Goal: Transaction & Acquisition: Obtain resource

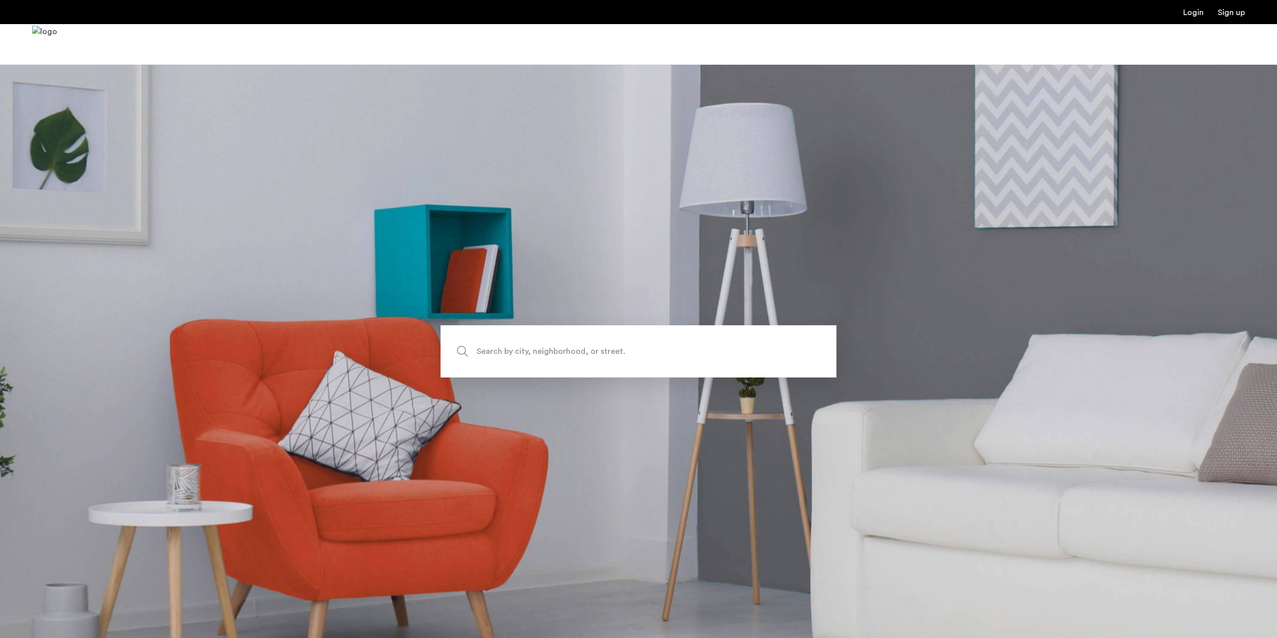
scroll to position [146, 0]
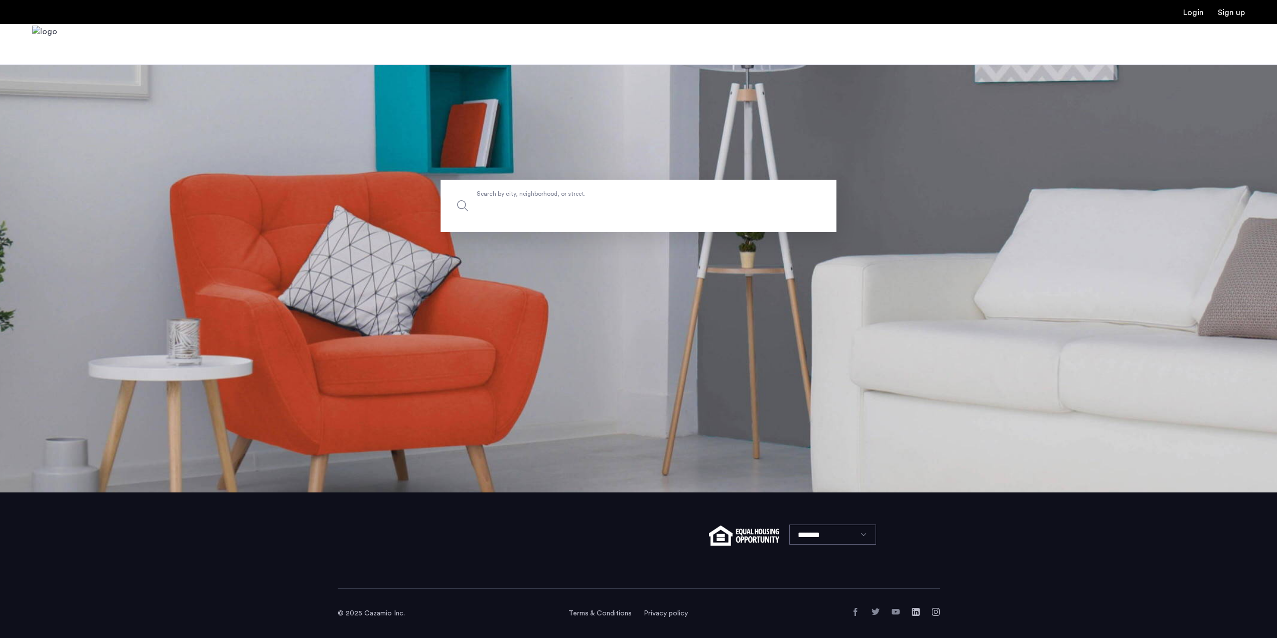
click at [666, 218] on input "Search by city, neighborhood, or street." at bounding box center [639, 206] width 396 height 52
type input "**"
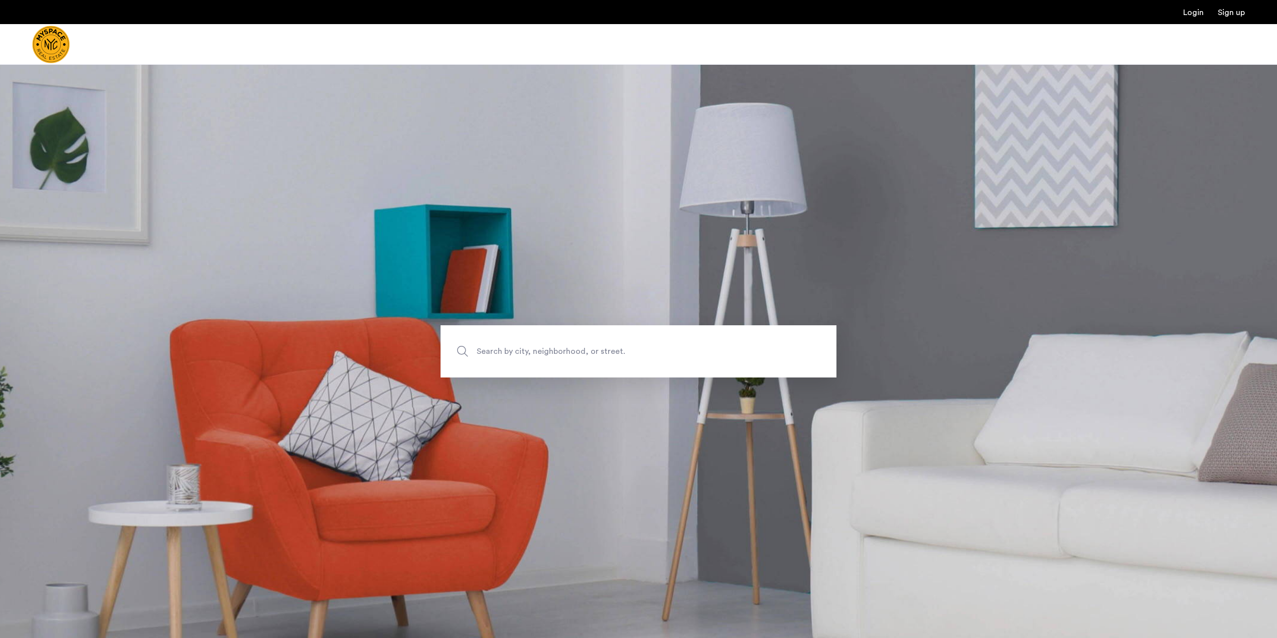
scroll to position [0, 0]
click at [605, 361] on input "Search by city, neighborhood, or street." at bounding box center [639, 351] width 396 height 52
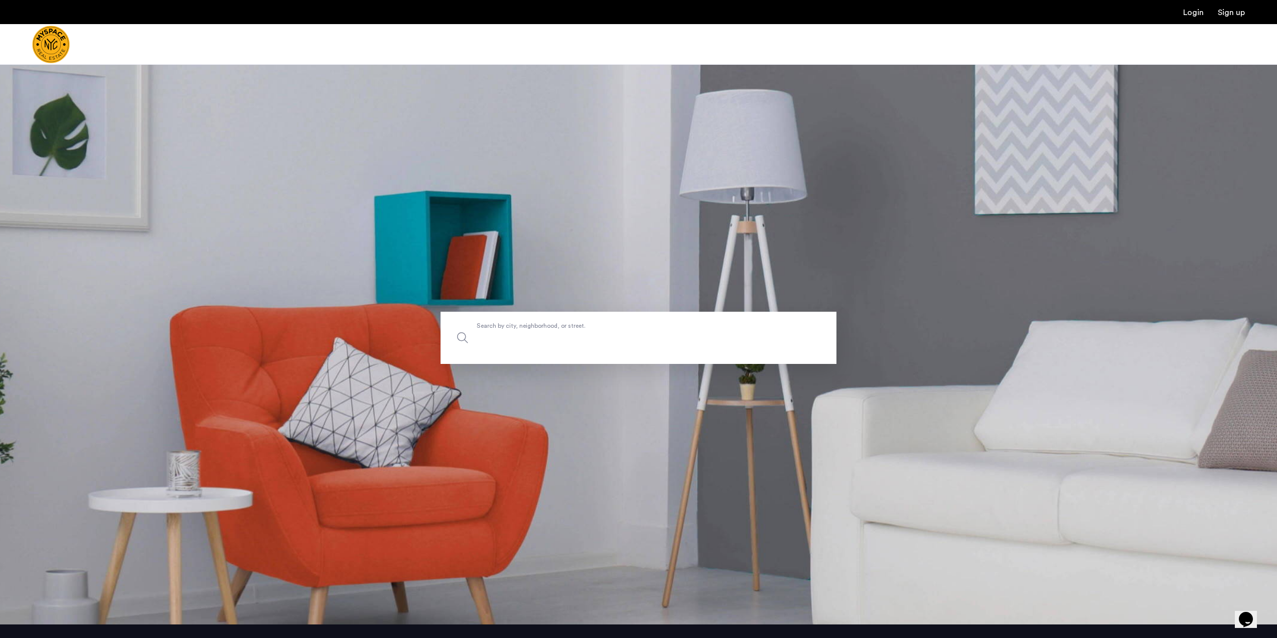
click at [764, 327] on input "Search by city, neighborhood, or street." at bounding box center [639, 338] width 396 height 52
type input "**********"
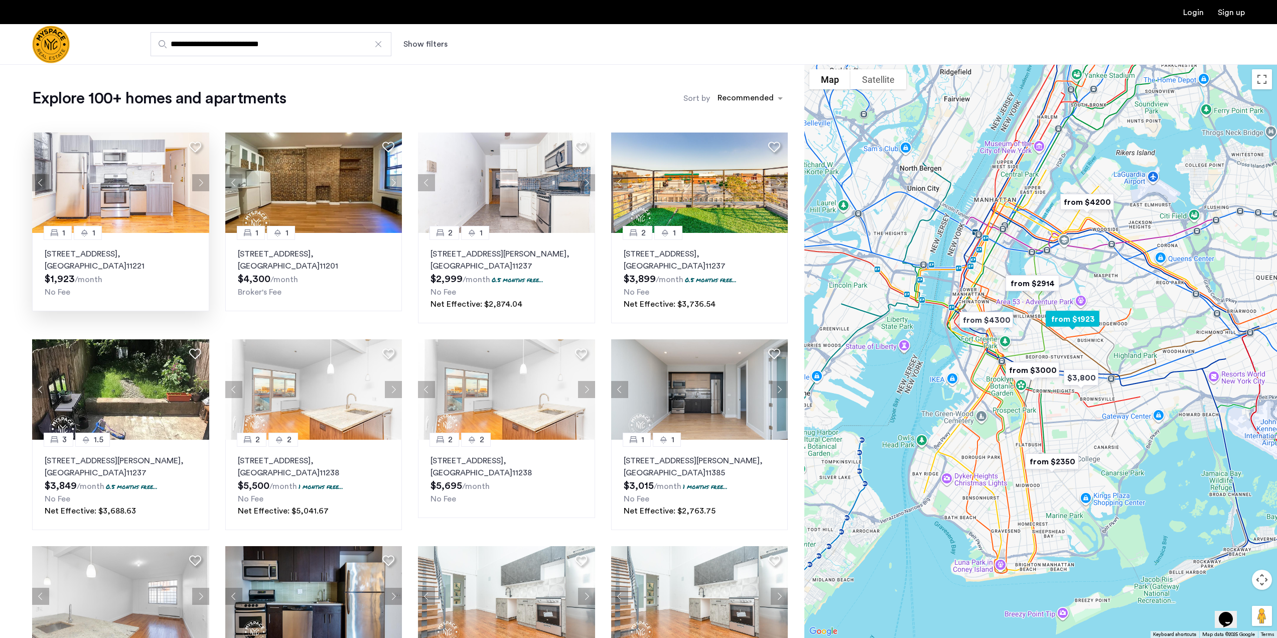
click at [119, 252] on p "831 Madison St, Unit 8C, Brooklyn , NY 11221" at bounding box center [121, 260] width 152 height 24
click at [90, 244] on div "1 1 831 Madison St, Unit 8C, Brooklyn , NY 11221 $1,923 /month No Fee" at bounding box center [120, 272] width 177 height 78
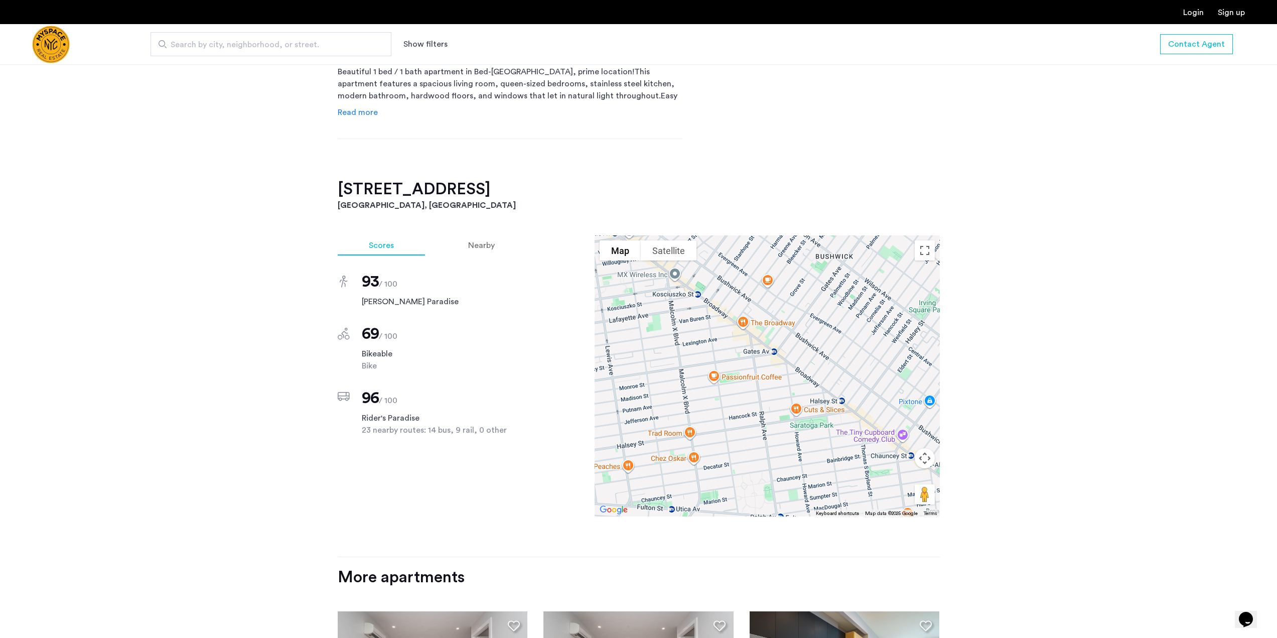
scroll to position [537, 0]
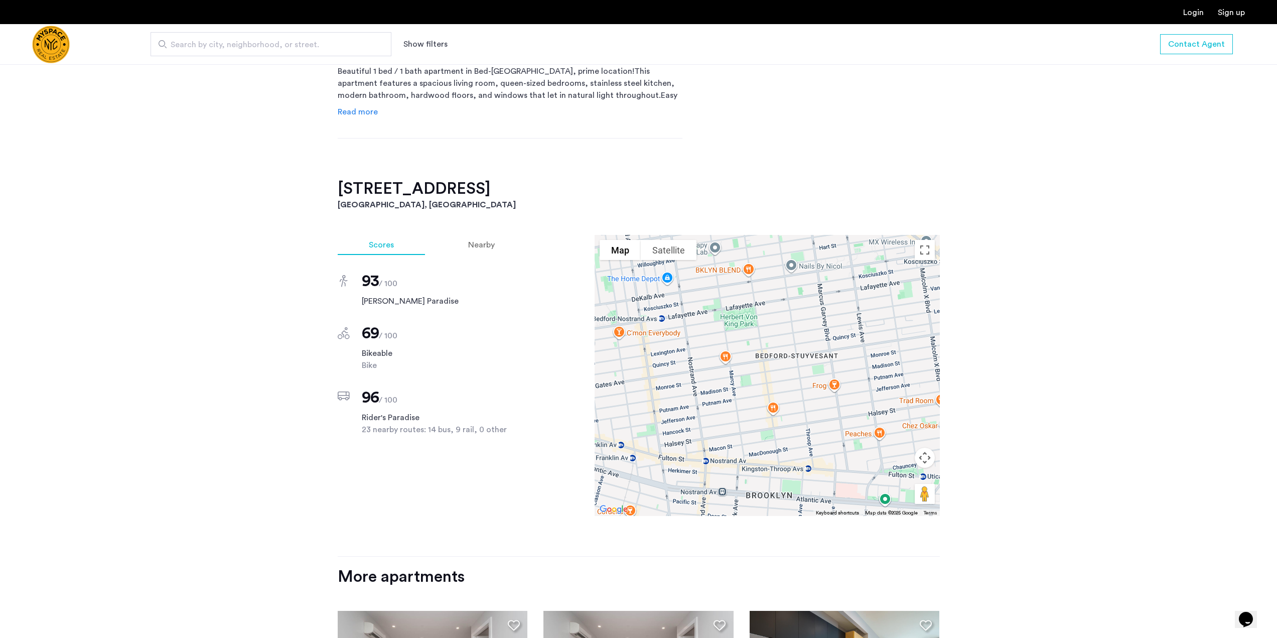
drag, startPoint x: 705, startPoint y: 383, endPoint x: 989, endPoint y: 344, distance: 285.7
click at [989, 344] on div "[STREET_ADDRESS] $1,923 Monthly rent 1 Bedrooms 1 Baths multi-family Property t…" at bounding box center [638, 332] width 1277 height 1008
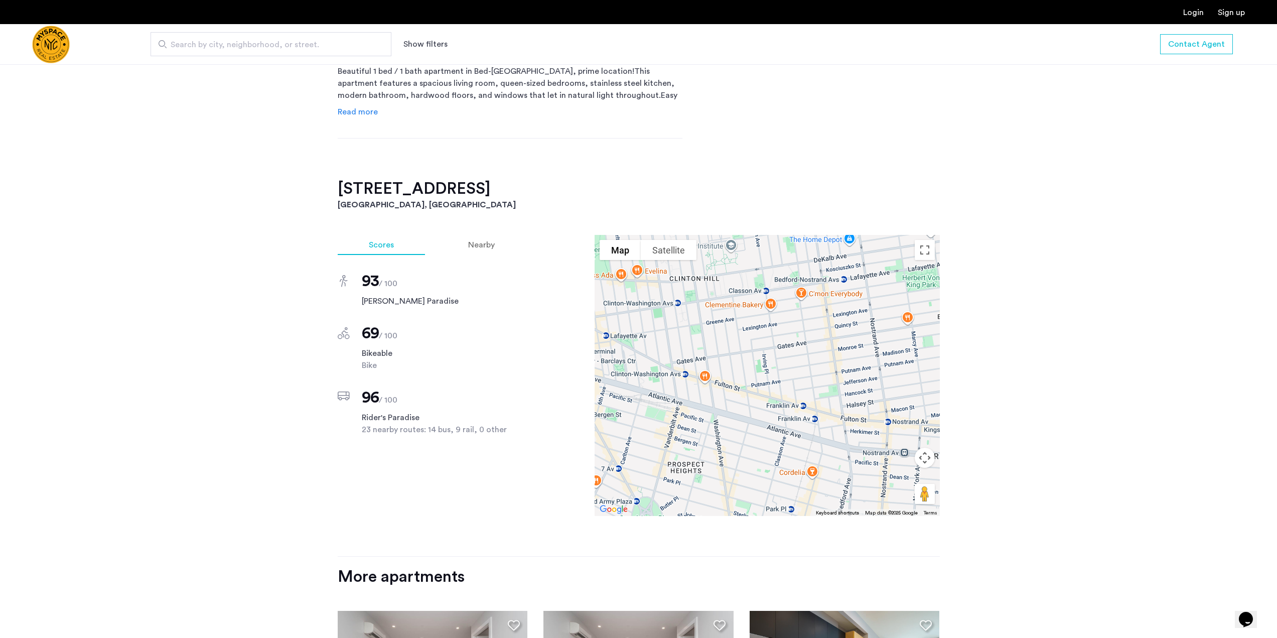
drag, startPoint x: 863, startPoint y: 361, endPoint x: 943, endPoint y: 350, distance: 80.6
click at [943, 350] on div "[STREET_ADDRESS] $1,923 Monthly rent 1 Bedrooms 1 Baths multi-family Property t…" at bounding box center [639, 332] width 632 height 1008
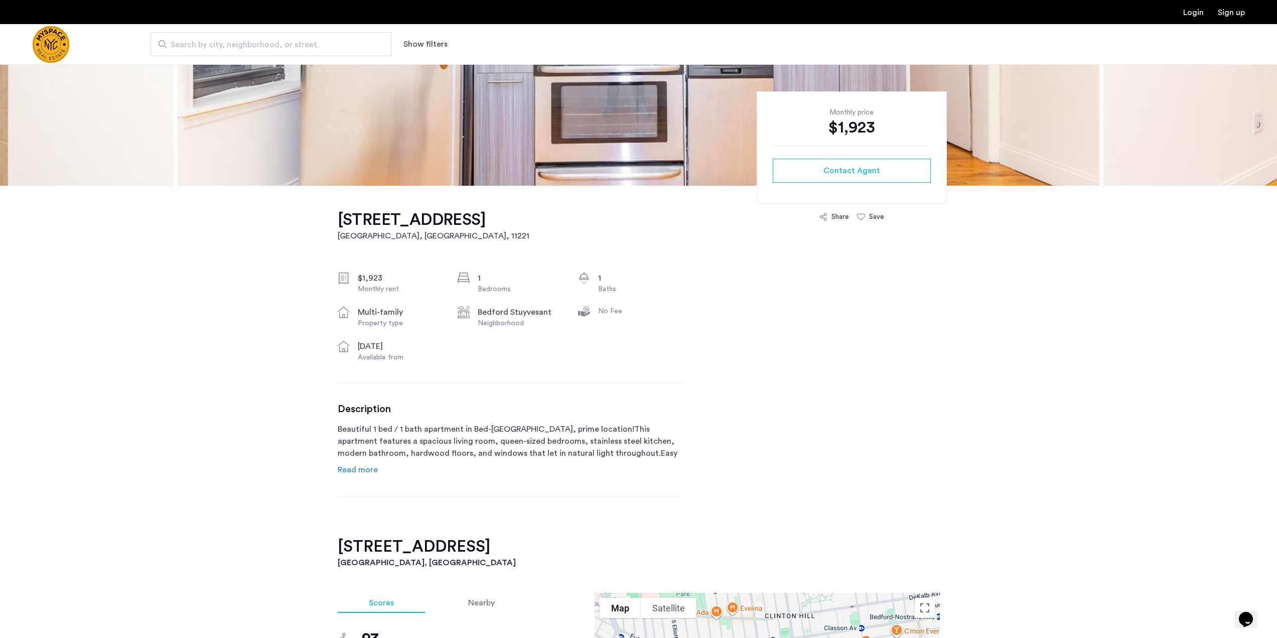
scroll to position [183, 0]
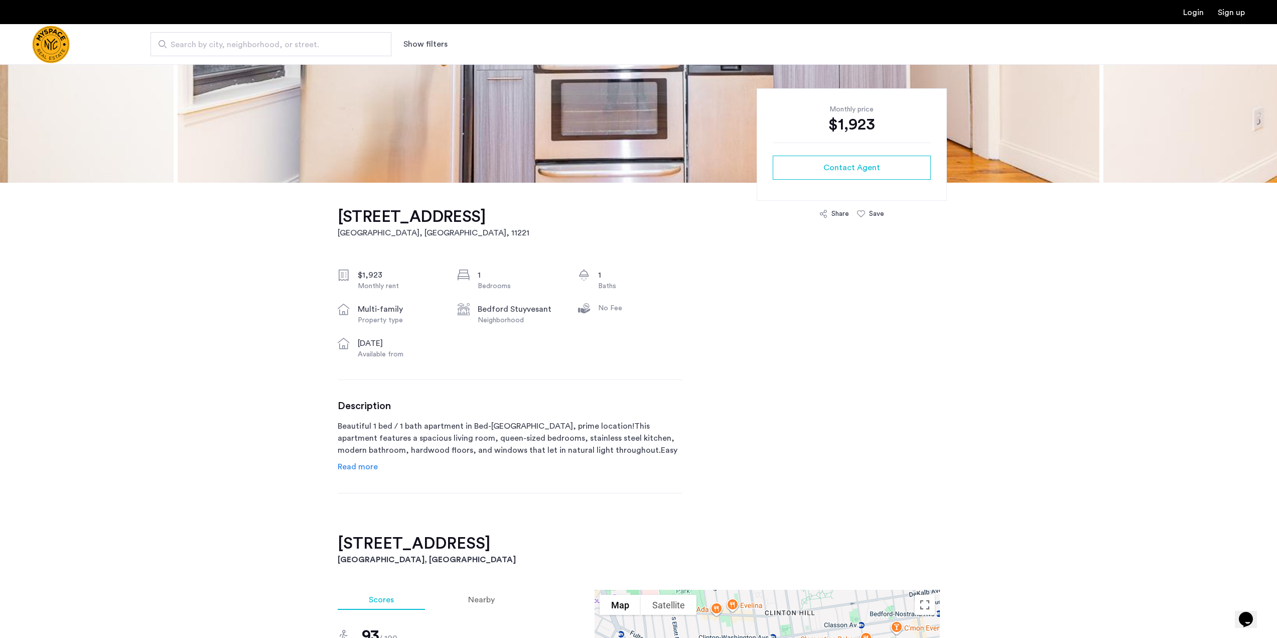
click at [361, 464] on span "Read more" at bounding box center [358, 467] width 40 height 8
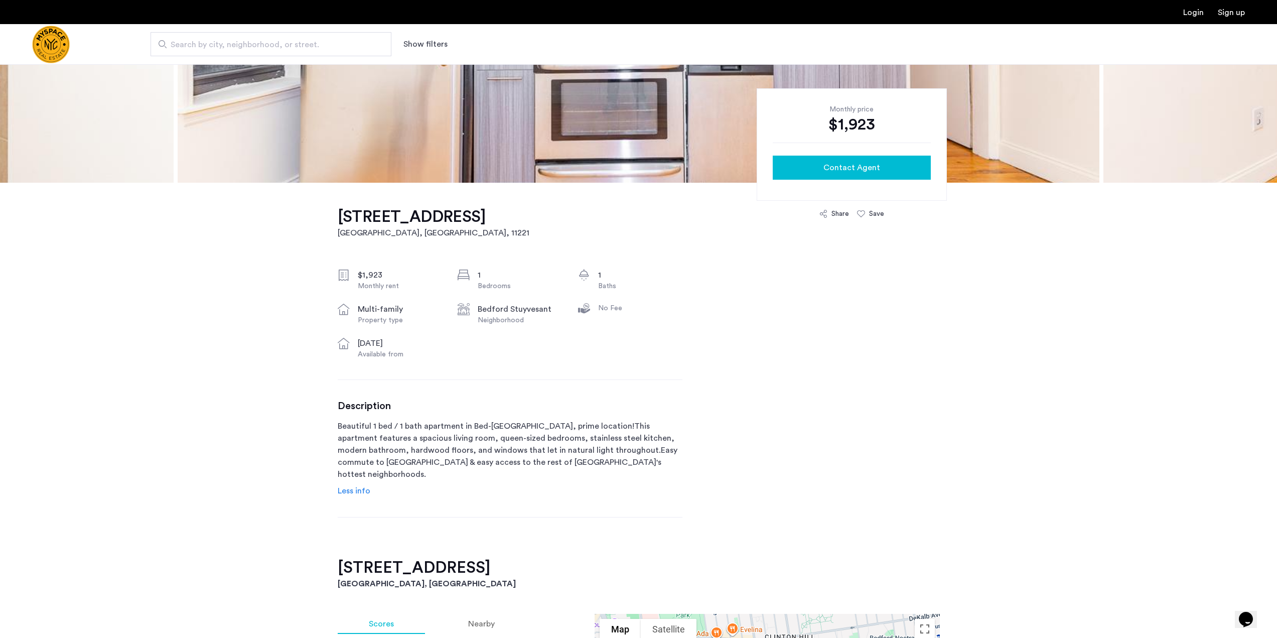
click at [833, 177] on button "Contact Agent" at bounding box center [852, 168] width 158 height 24
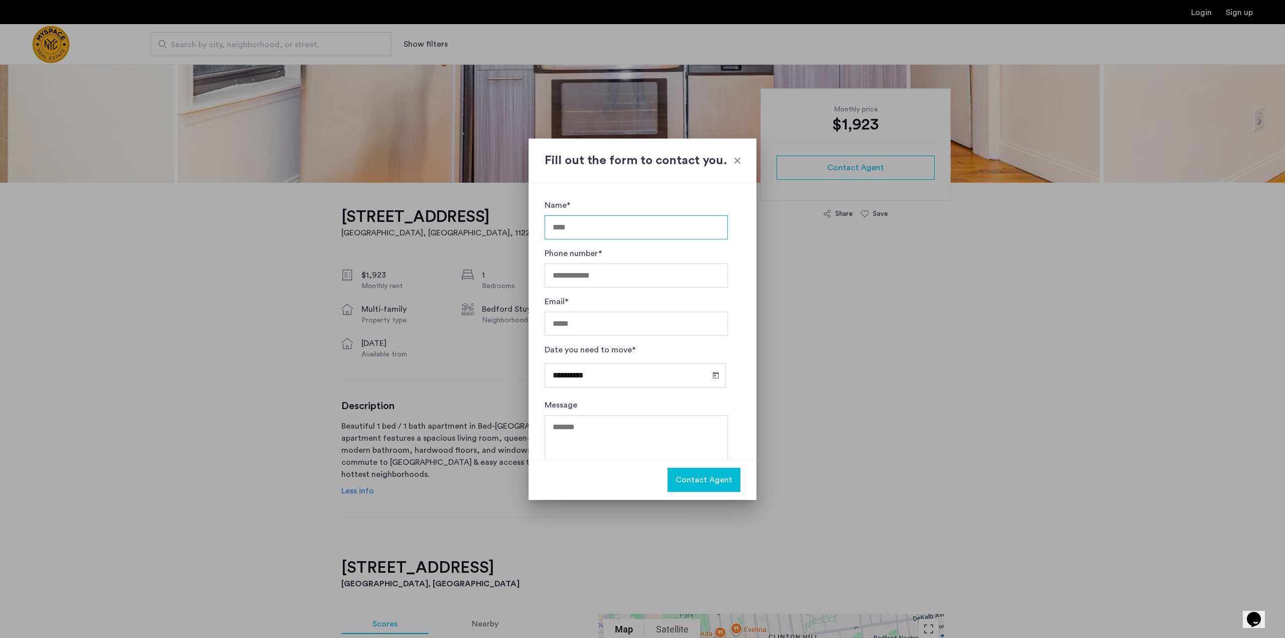
scroll to position [28, 0]
click at [739, 165] on div at bounding box center [737, 161] width 10 height 10
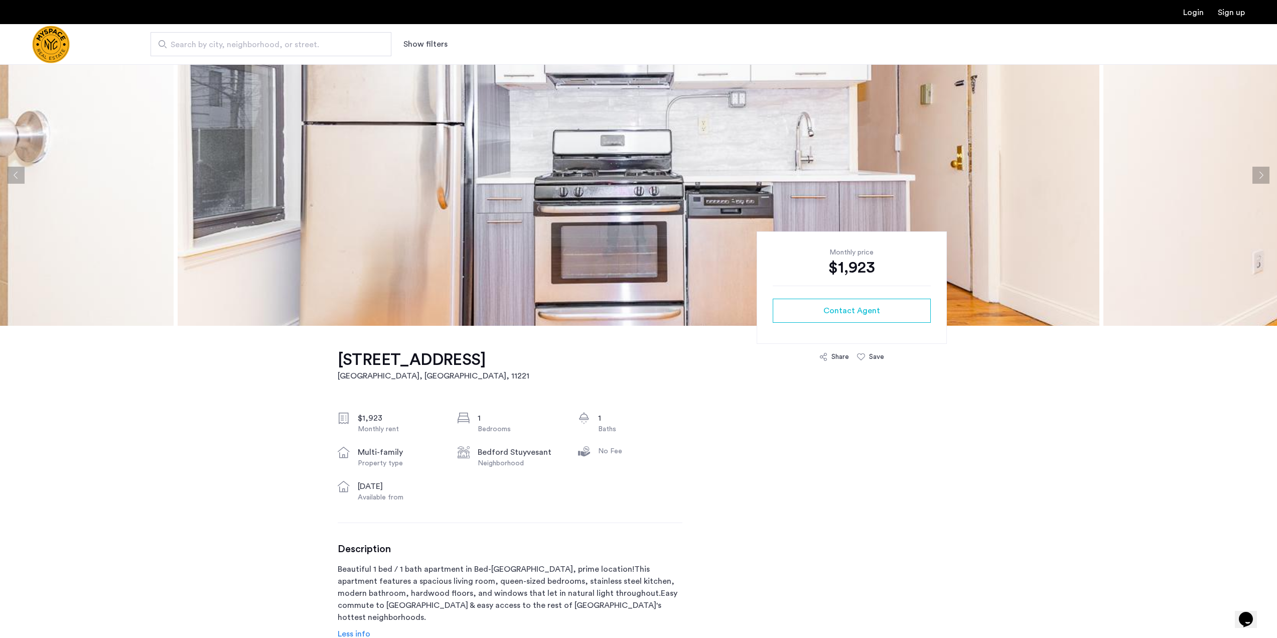
scroll to position [0, 0]
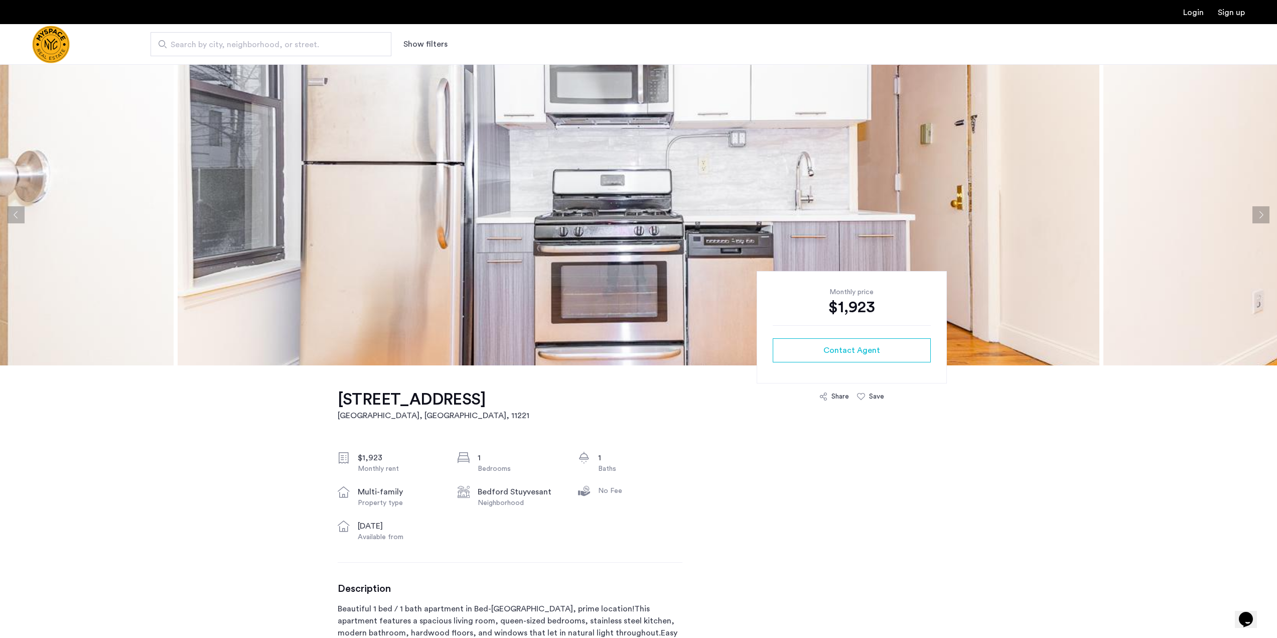
click at [1258, 217] on button "Next apartment" at bounding box center [1260, 214] width 17 height 17
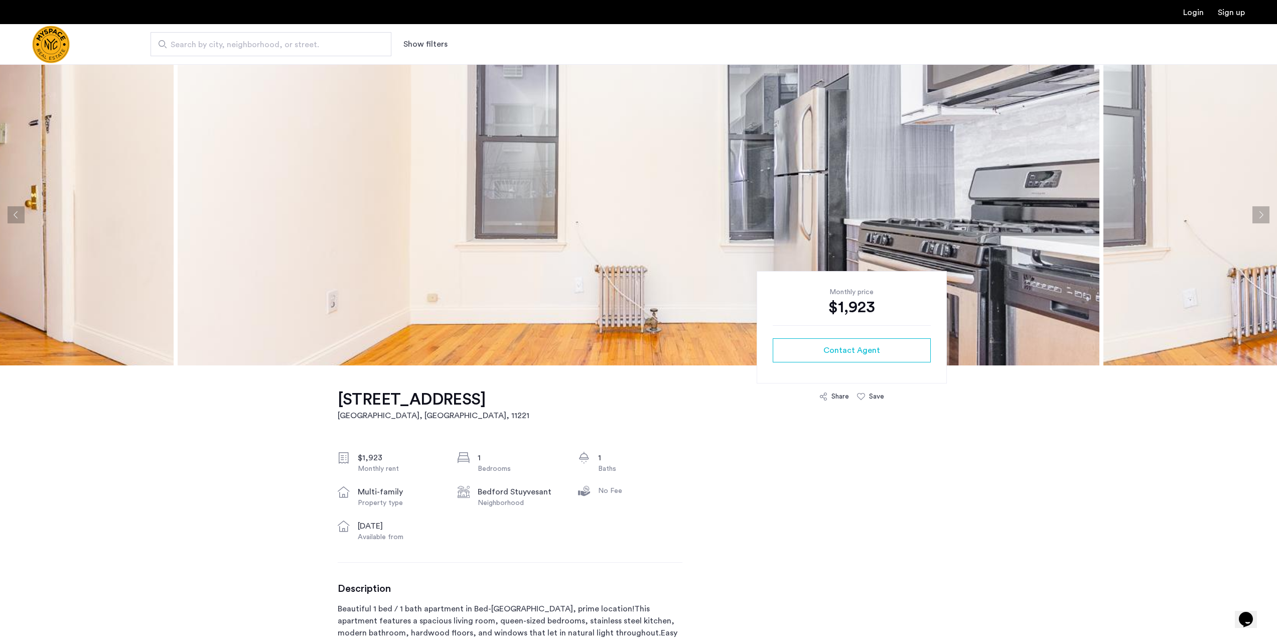
click at [1258, 217] on button "Next apartment" at bounding box center [1260, 214] width 17 height 17
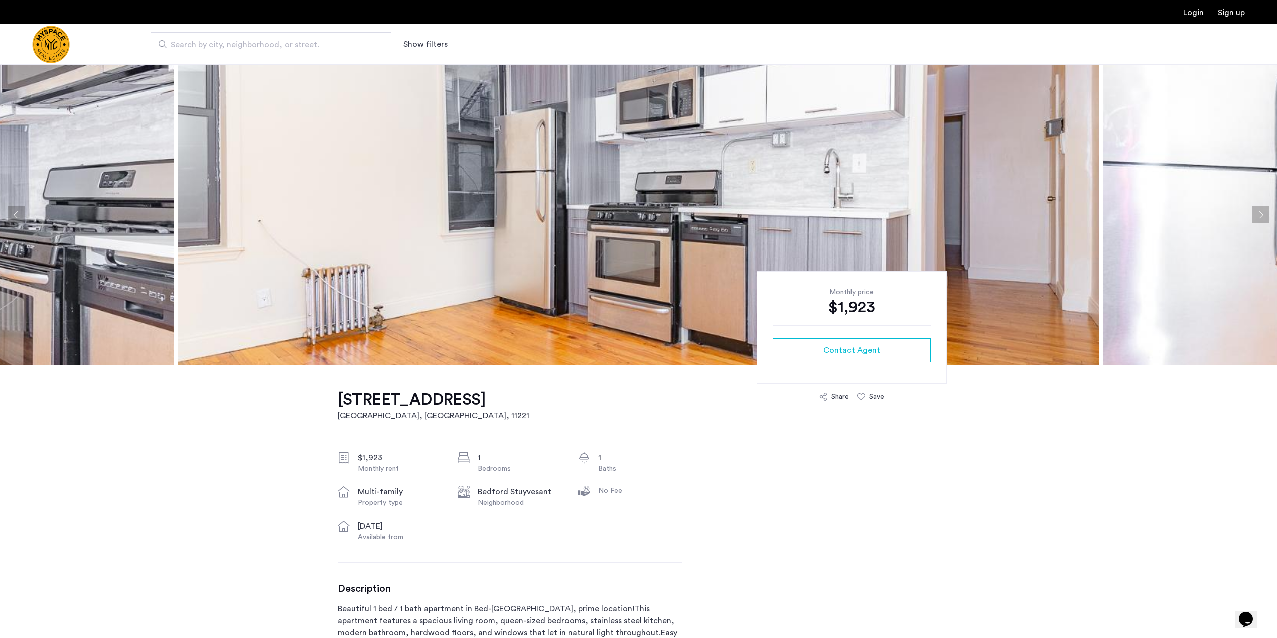
click at [1258, 217] on button "Next apartment" at bounding box center [1260, 214] width 17 height 17
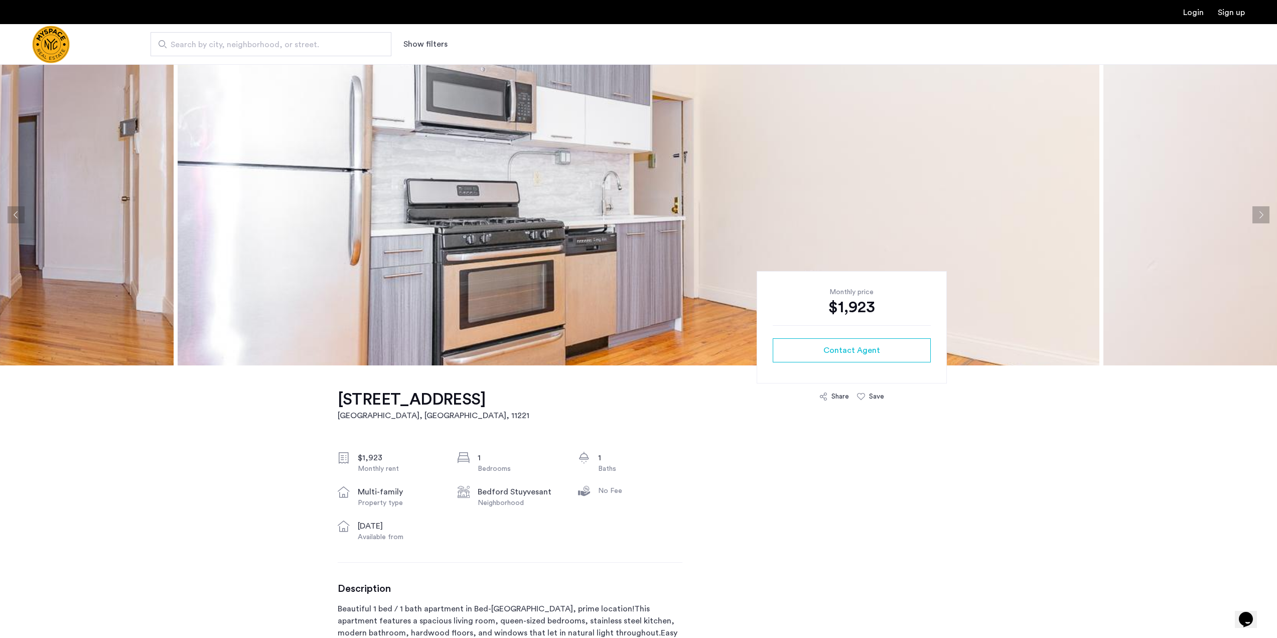
click at [1258, 217] on button "Next apartment" at bounding box center [1260, 214] width 17 height 17
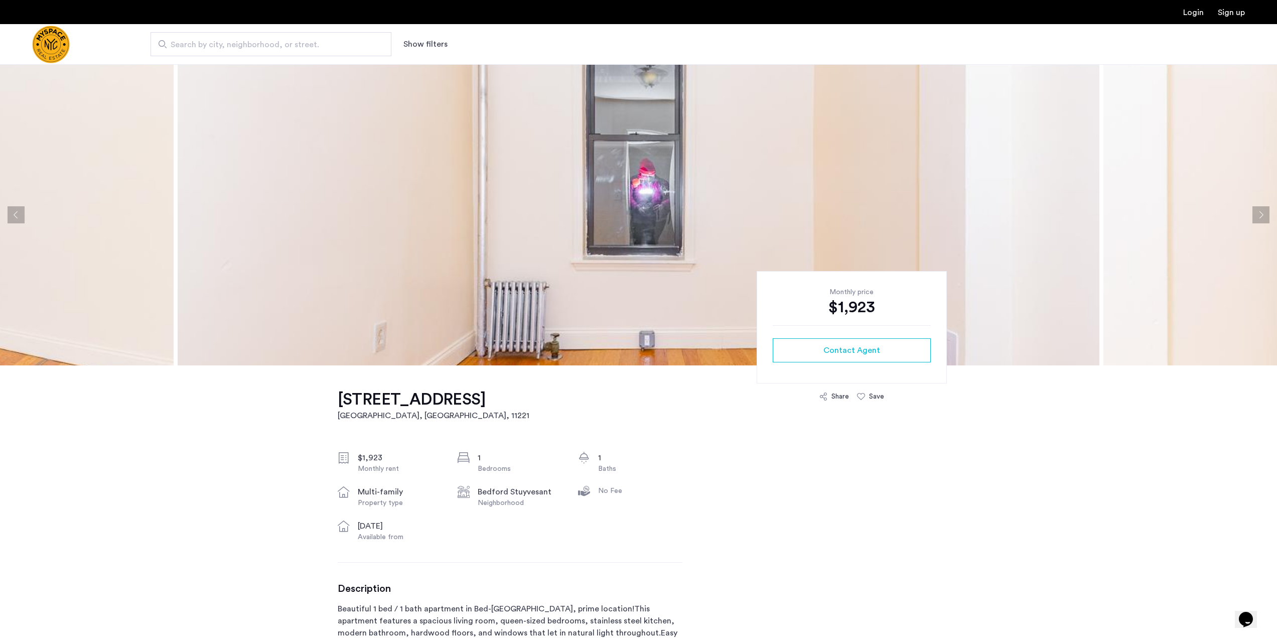
click at [1258, 217] on button "Next apartment" at bounding box center [1260, 214] width 17 height 17
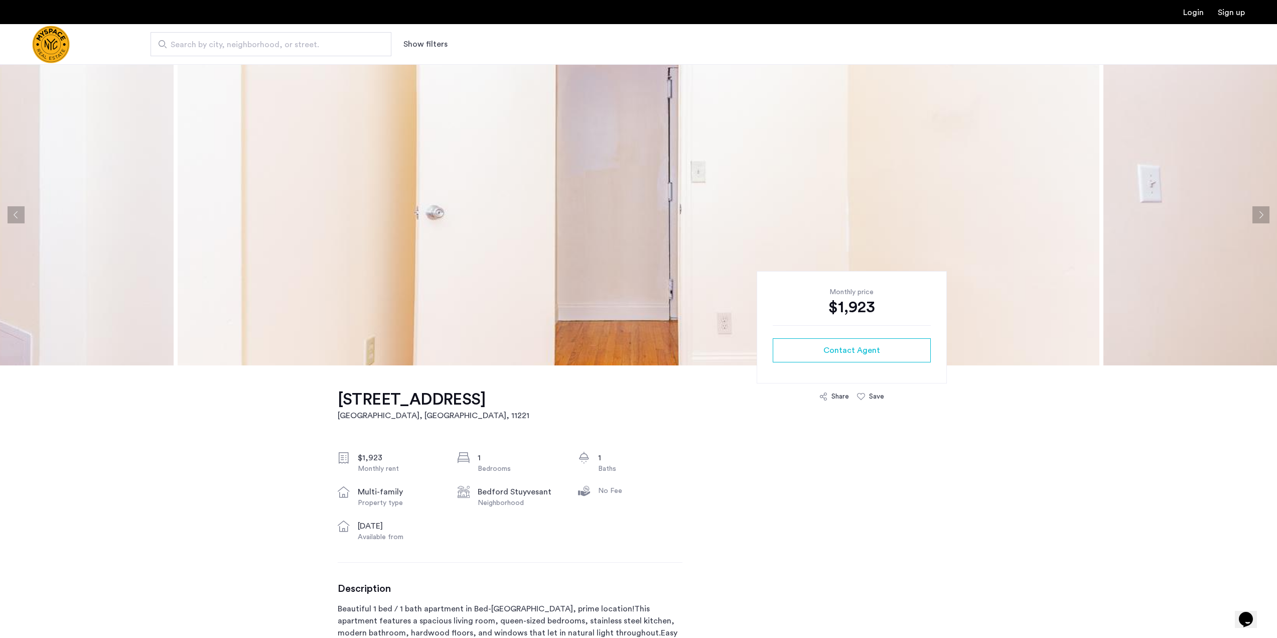
click at [19, 217] on button "Previous apartment" at bounding box center [16, 214] width 17 height 17
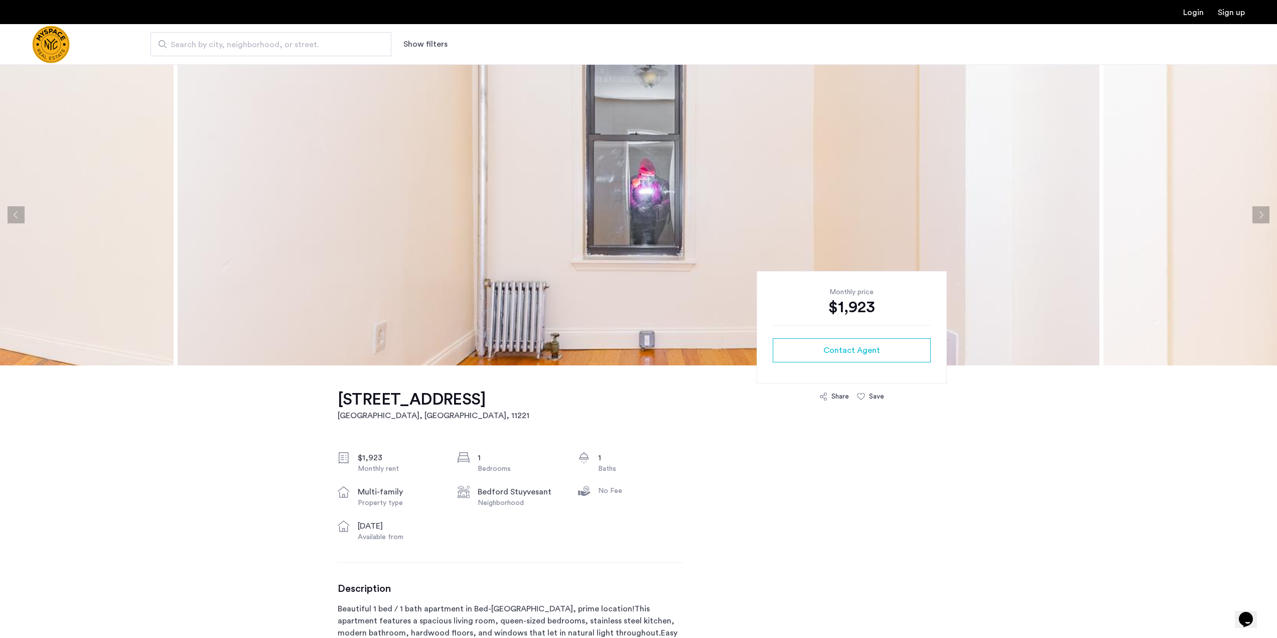
click at [19, 217] on button "Previous apartment" at bounding box center [16, 214] width 17 height 17
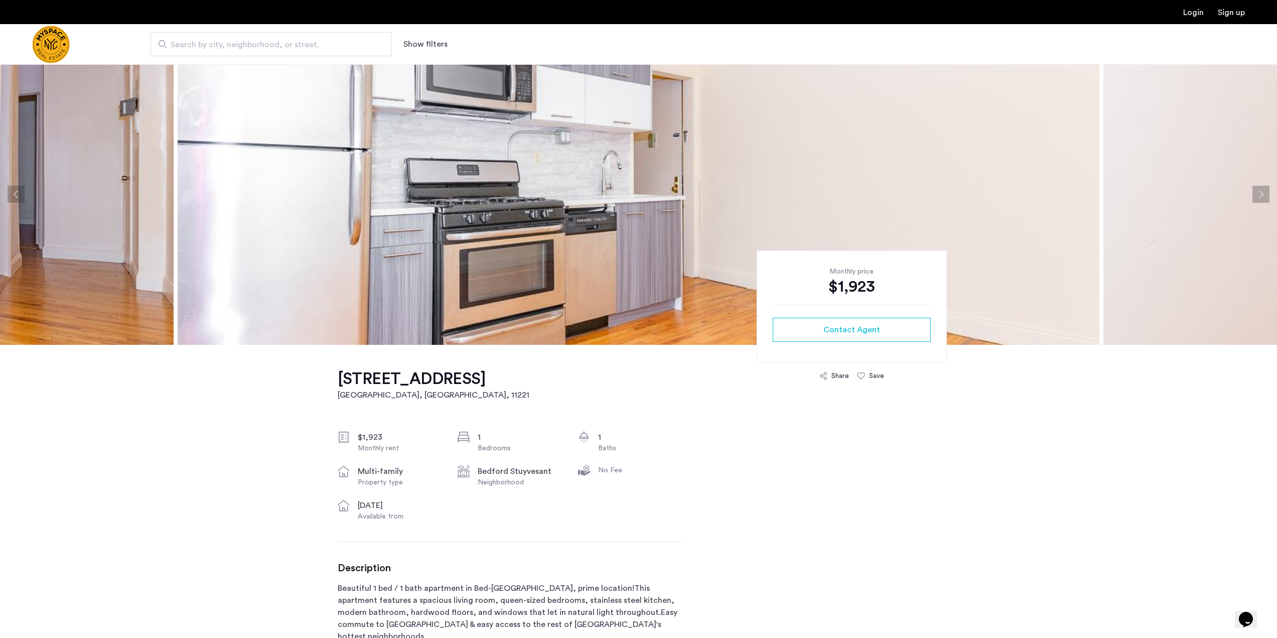
scroll to position [19, 0]
